Goal: Task Accomplishment & Management: Complete application form

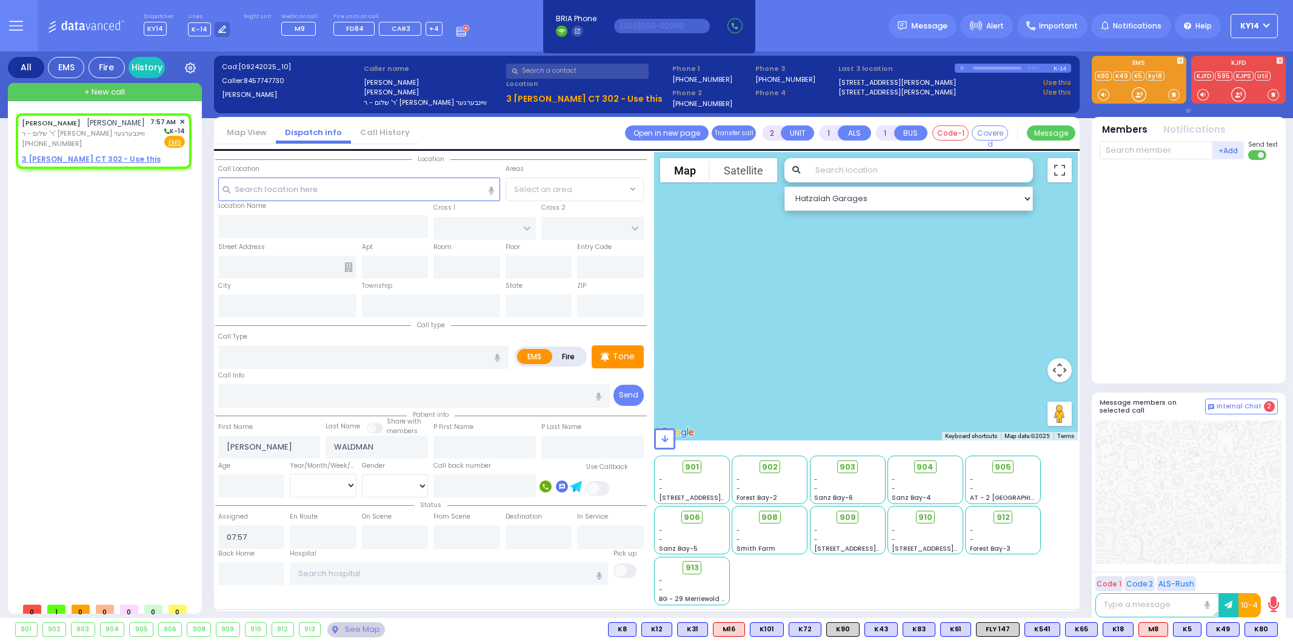
select select
drag, startPoint x: 0, startPoint y: 0, endPoint x: 82, endPoint y: 243, distance: 256.5
click at [82, 243] on div "[PERSON_NAME] [PERSON_NAME] ר' שלום - ר' [PERSON_NAME] וויינבערגער [PHONE_NUMBE…" at bounding box center [106, 355] width 181 height 484
select select
radio input "true"
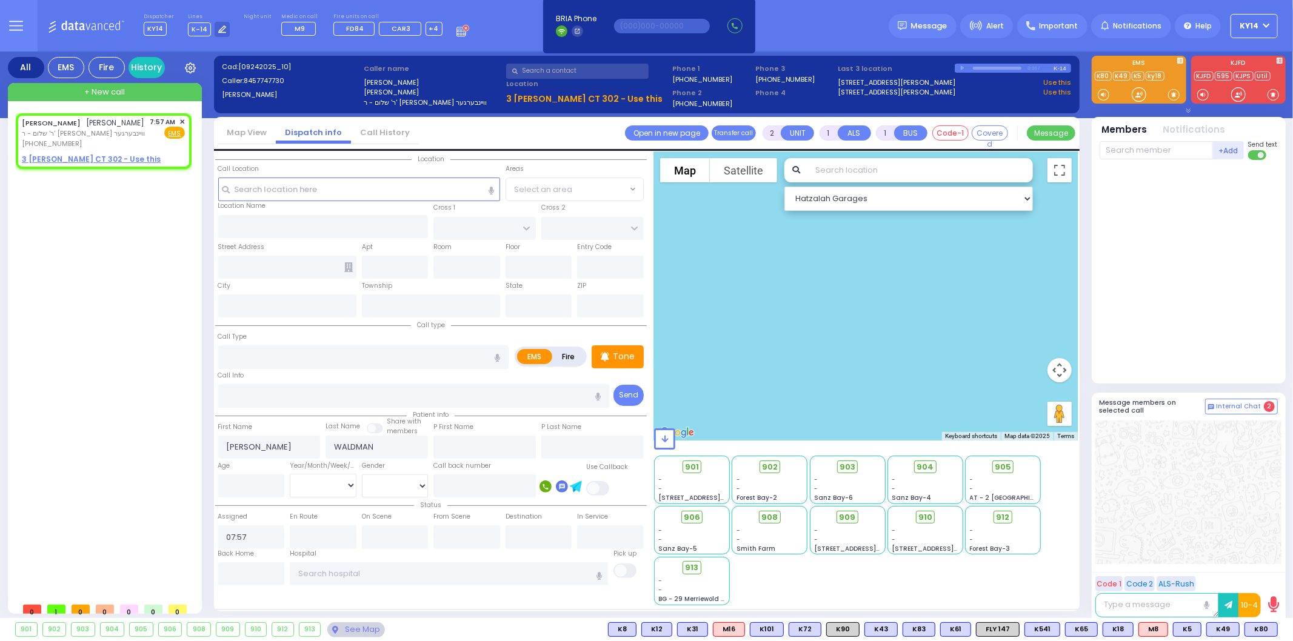
select select
select select "Hatzalah Garages"
drag, startPoint x: 47, startPoint y: 196, endPoint x: 45, endPoint y: 182, distance: 13.4
click at [45, 182] on div "[PERSON_NAME] [PERSON_NAME] ר' שלום - ר' [PERSON_NAME] וויינבערגער [PHONE_NUMBE…" at bounding box center [106, 355] width 181 height 484
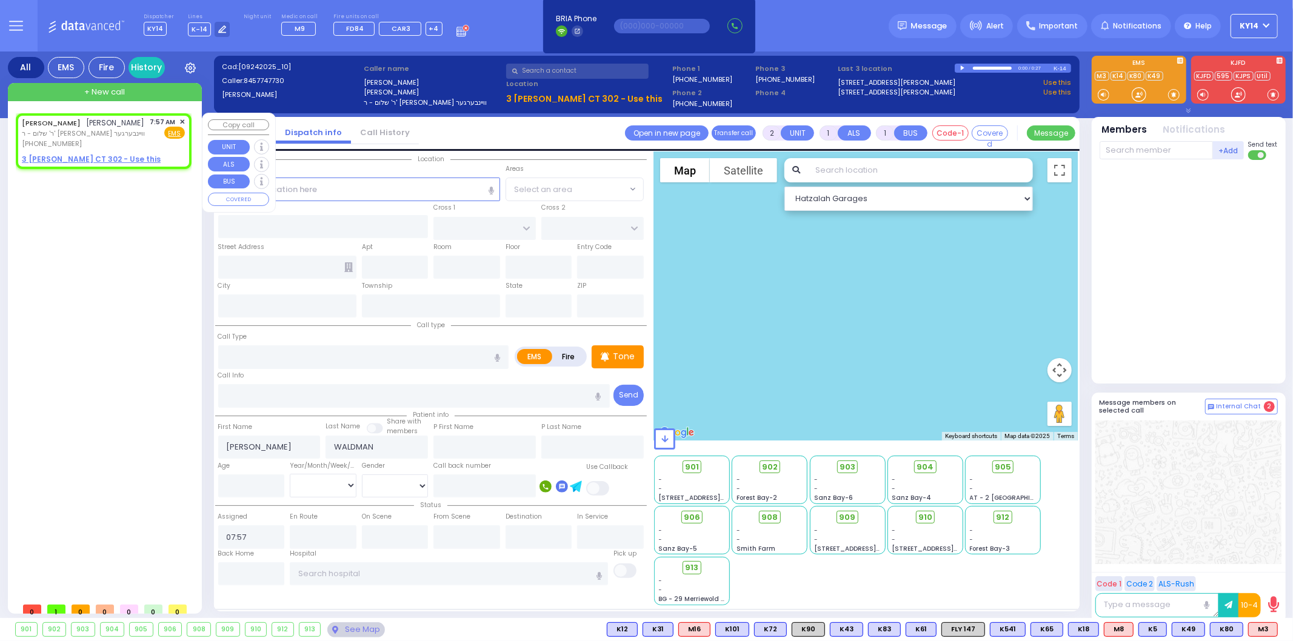
click at [65, 155] on u "3 [PERSON_NAME] CT 302 - Use this" at bounding box center [91, 159] width 139 height 10
select select
radio input "true"
select select
select select "Hatzalah Garages"
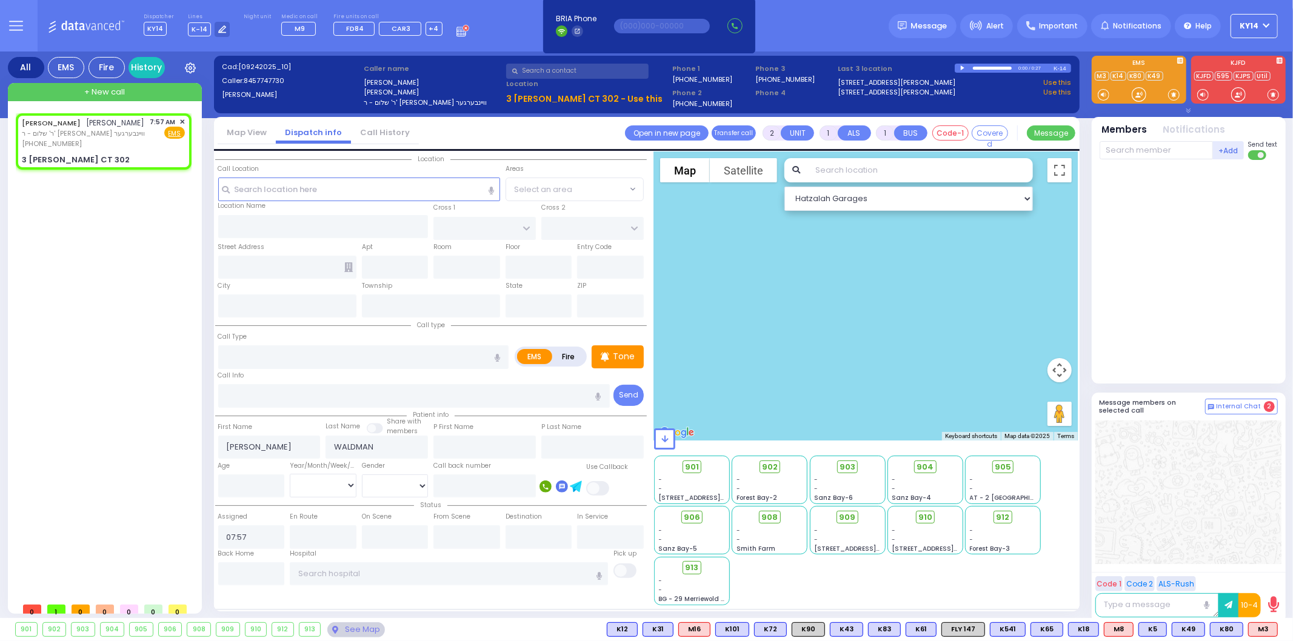
select select
radio input "true"
select select
select select "Hatzalah Garages"
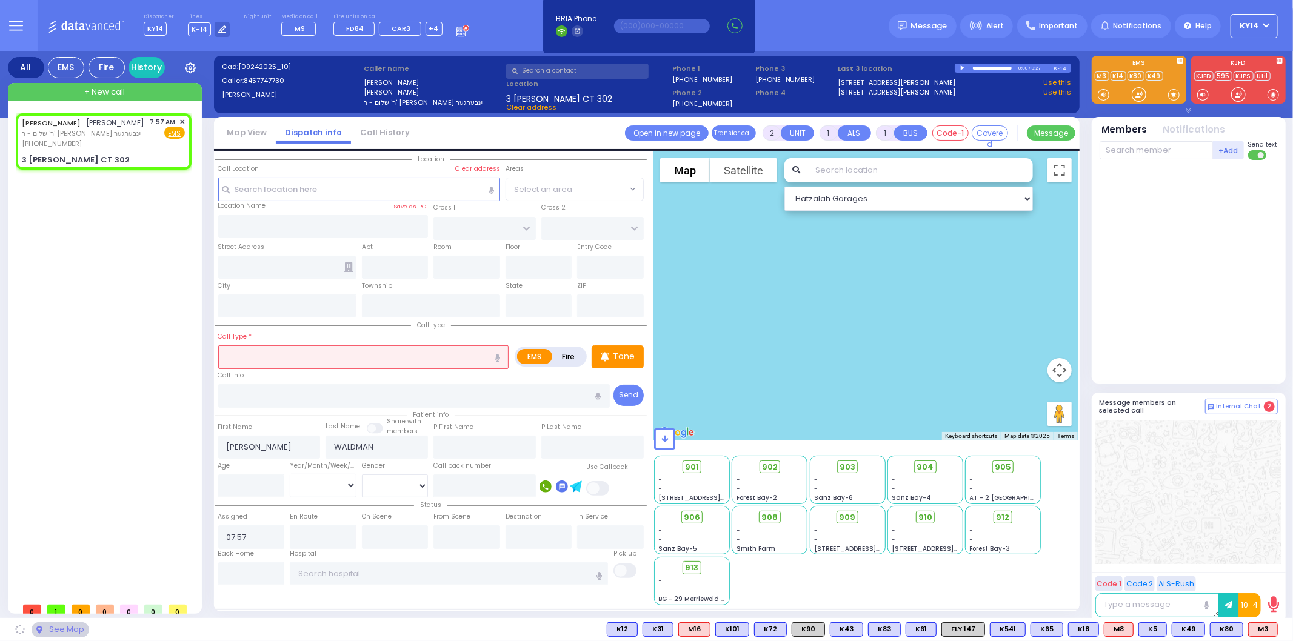
type input "LEMBERG COURT"
type input "SATMAR DR"
type input "3 [PERSON_NAME] CT"
type input "302"
type input "Monroe"
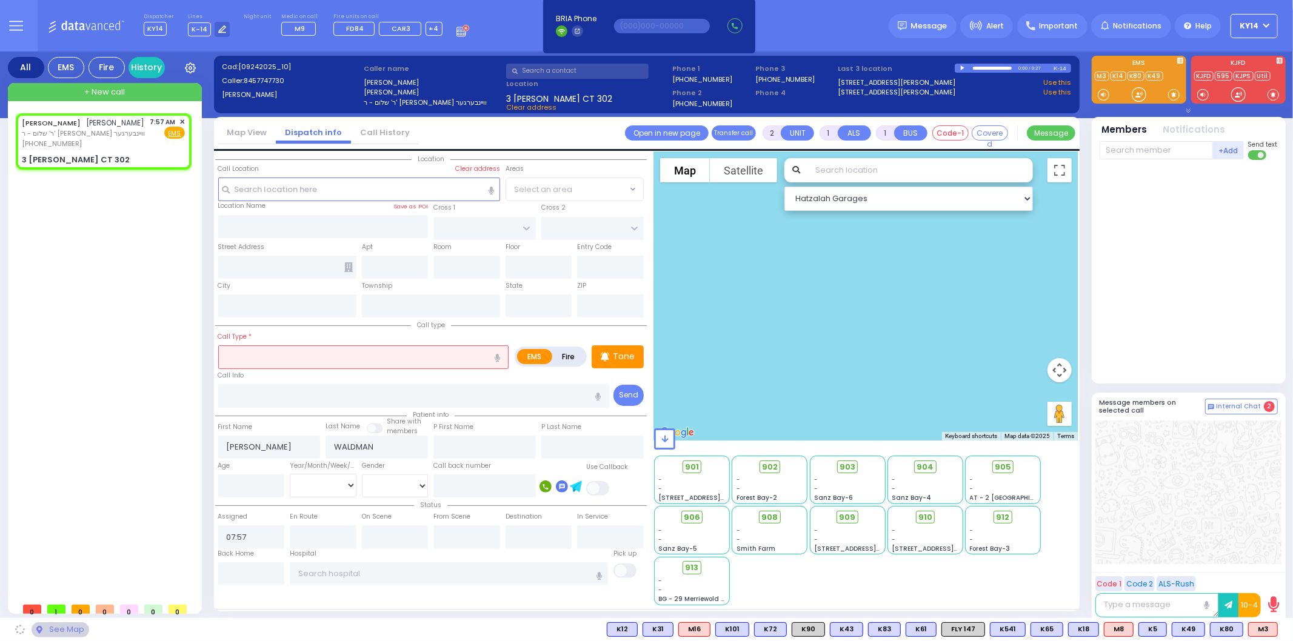
type input "[US_STATE]"
type input "10950"
select select "SECTION 3"
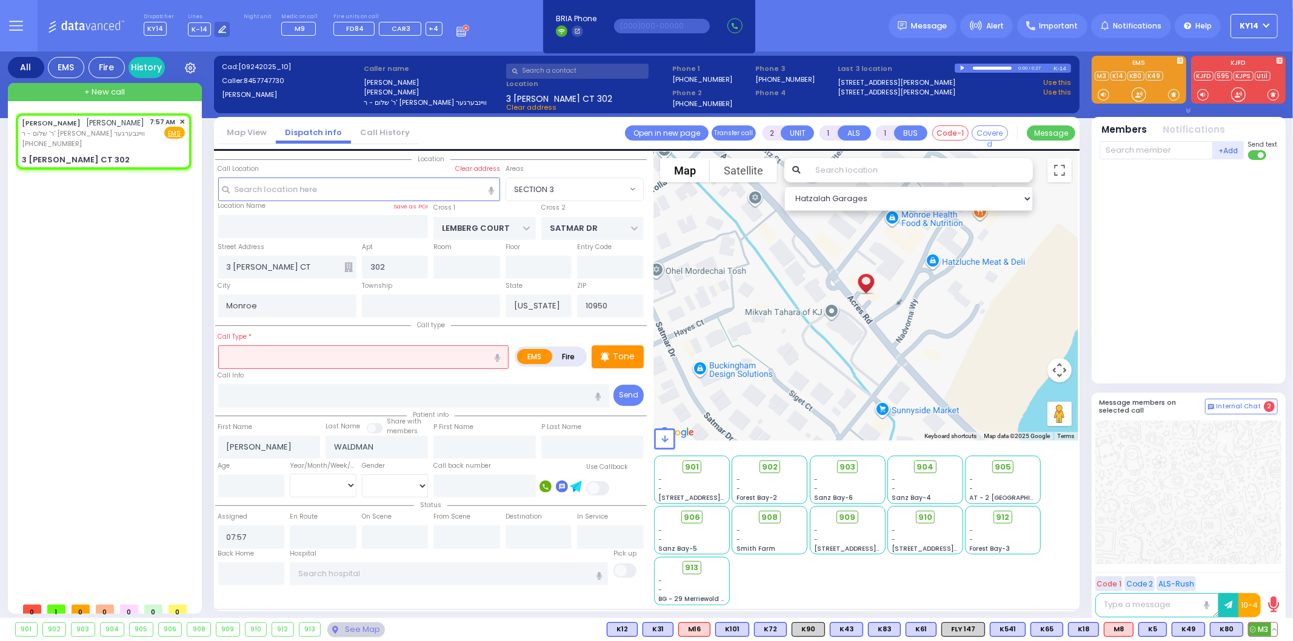
click at [1263, 632] on span "M3" at bounding box center [1263, 629] width 28 height 13
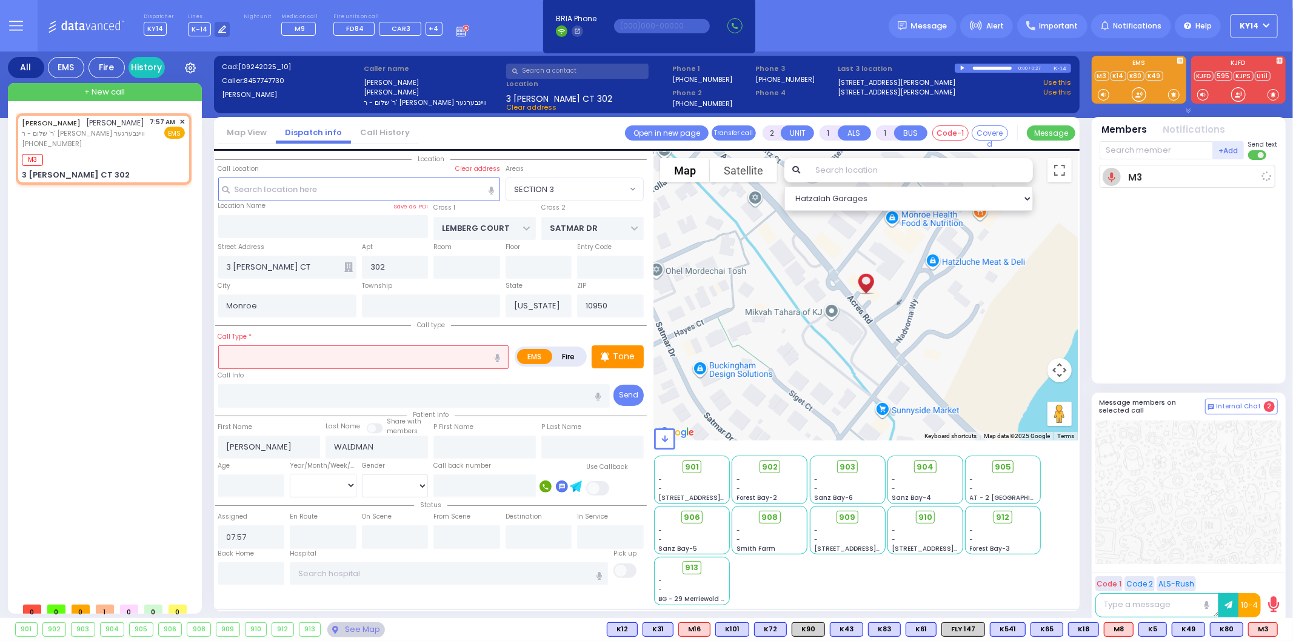
select select
radio input "true"
select select
type input "07:58"
select select "Hatzalah Garages"
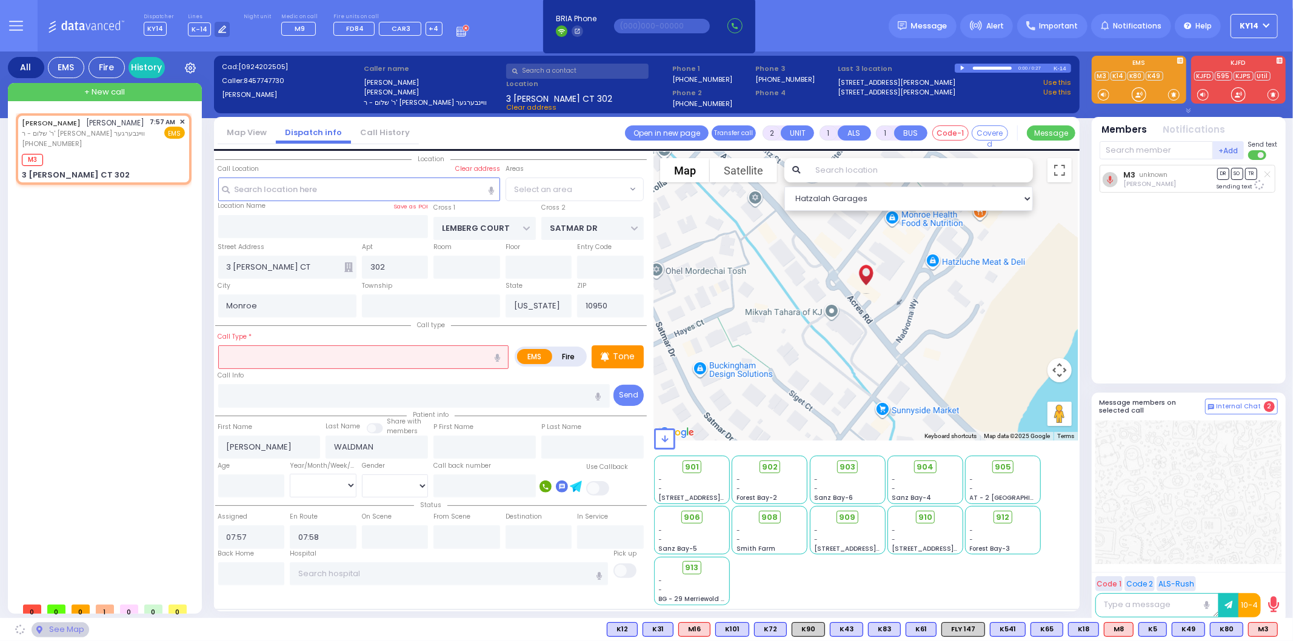
select select "SECTION 3"
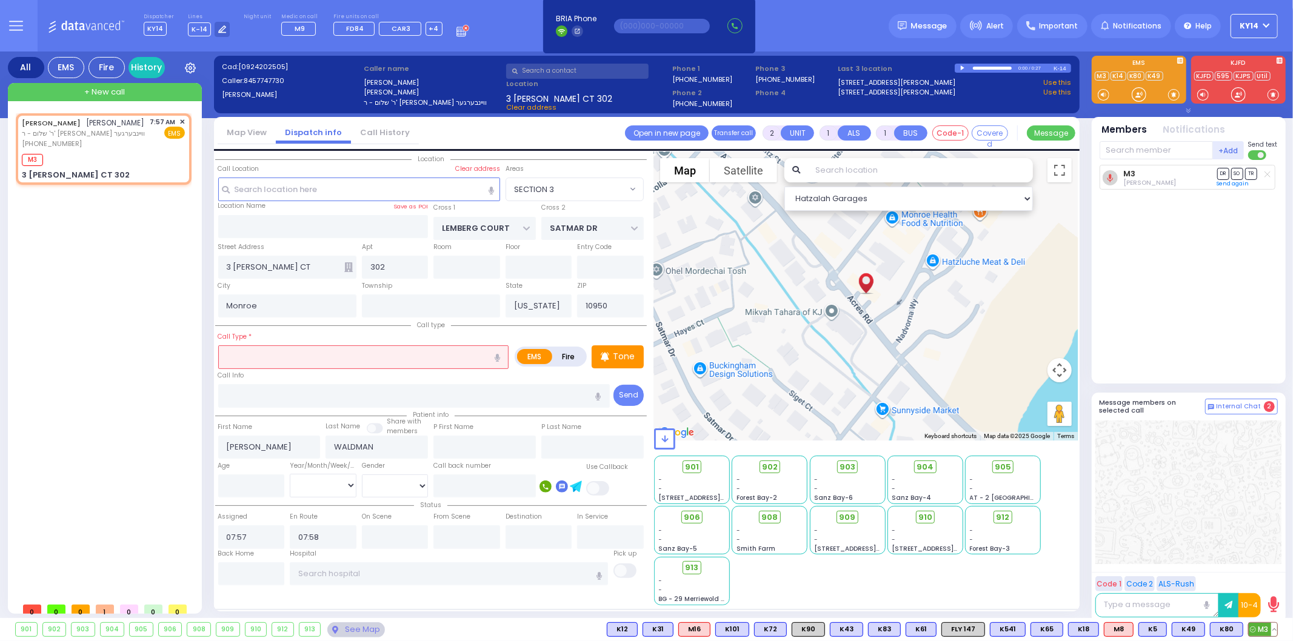
click at [1276, 632] on button at bounding box center [1274, 629] width 6 height 13
click at [1200, 603] on rect at bounding box center [1200, 603] width 16 height 16
type input "7189285667"
